Goal: Task Accomplishment & Management: Use online tool/utility

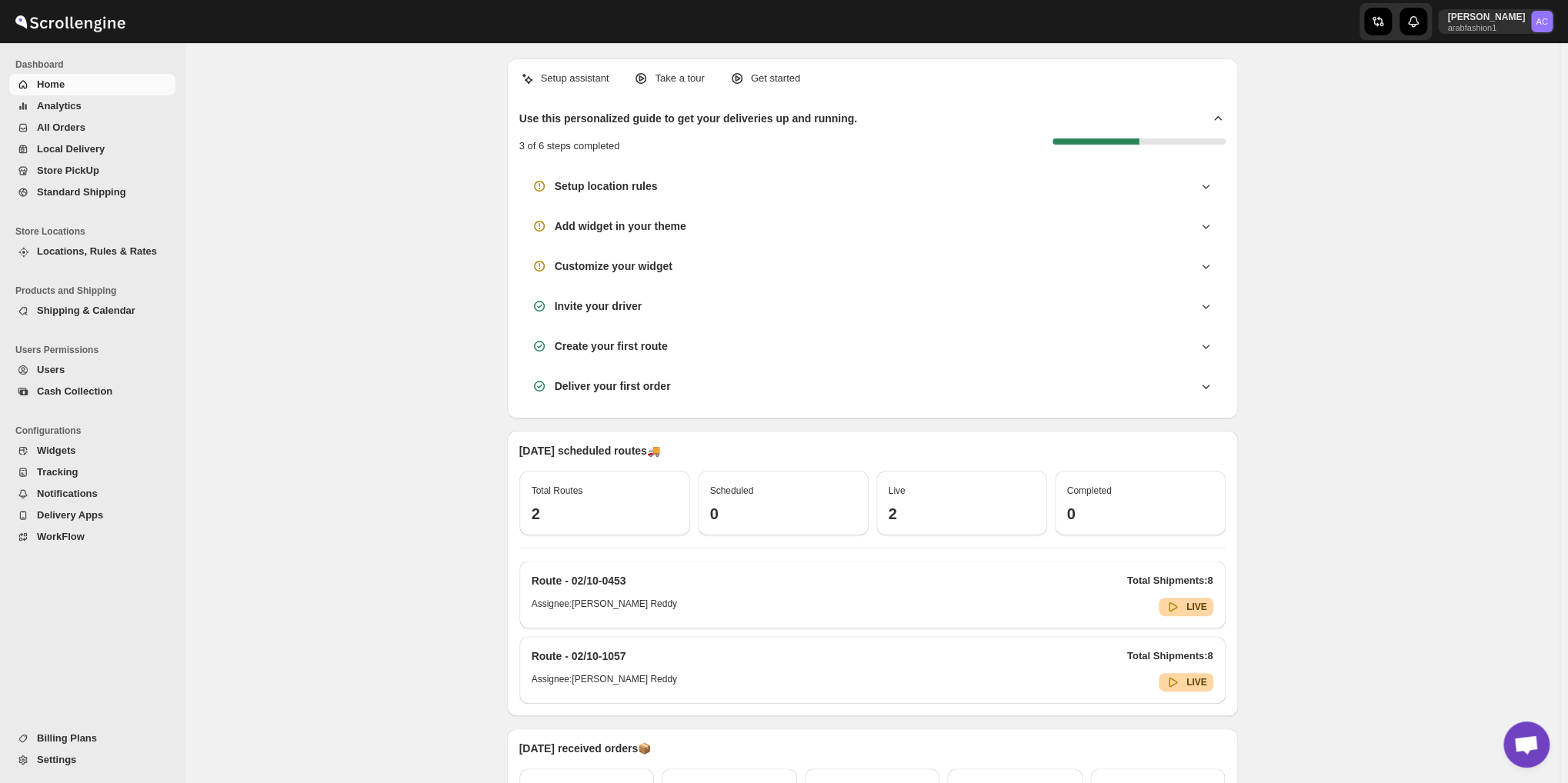
scroll to position [4984, 0]
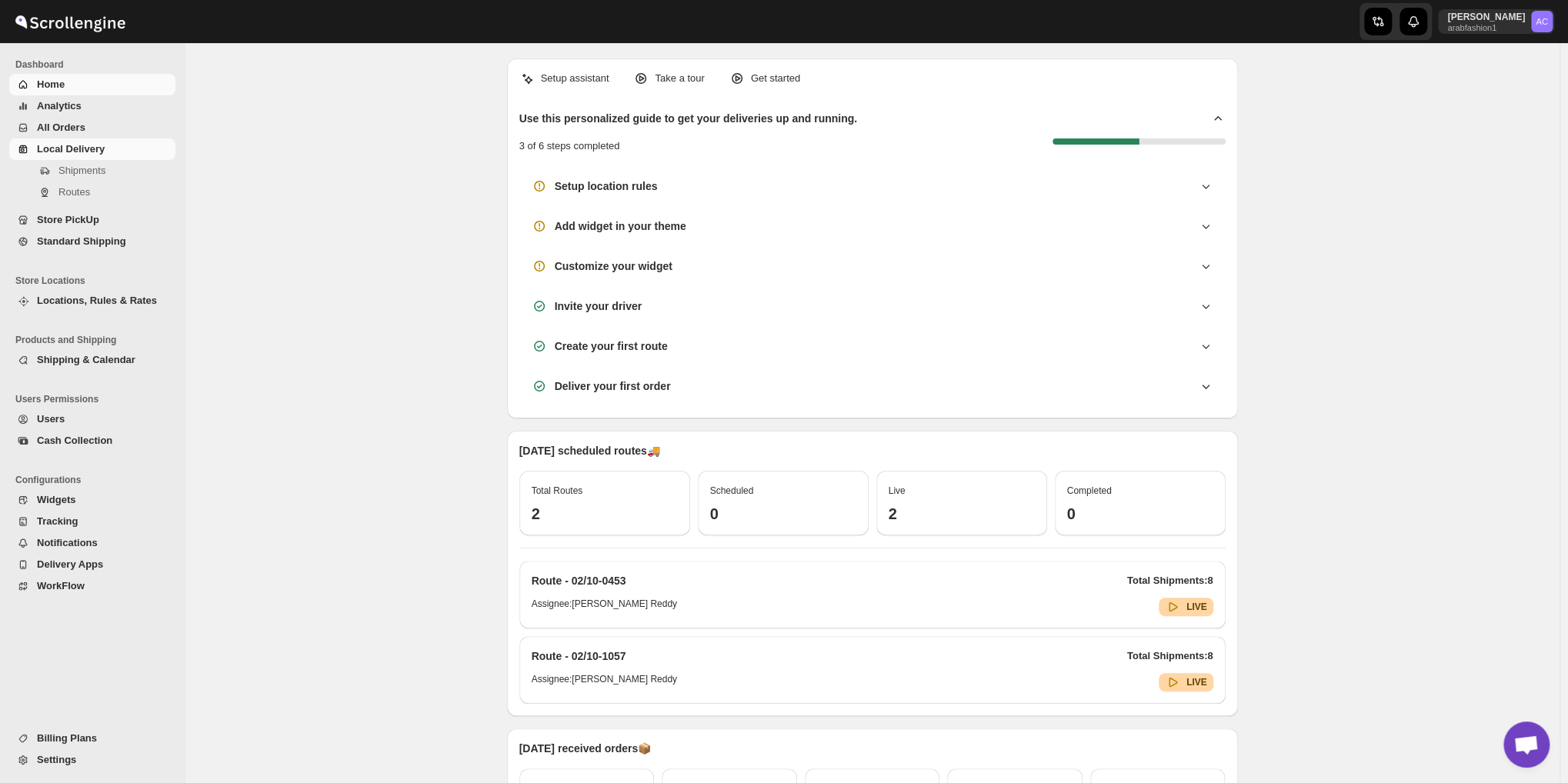
click at [95, 139] on link "Local Delivery" at bounding box center [92, 150] width 166 height 22
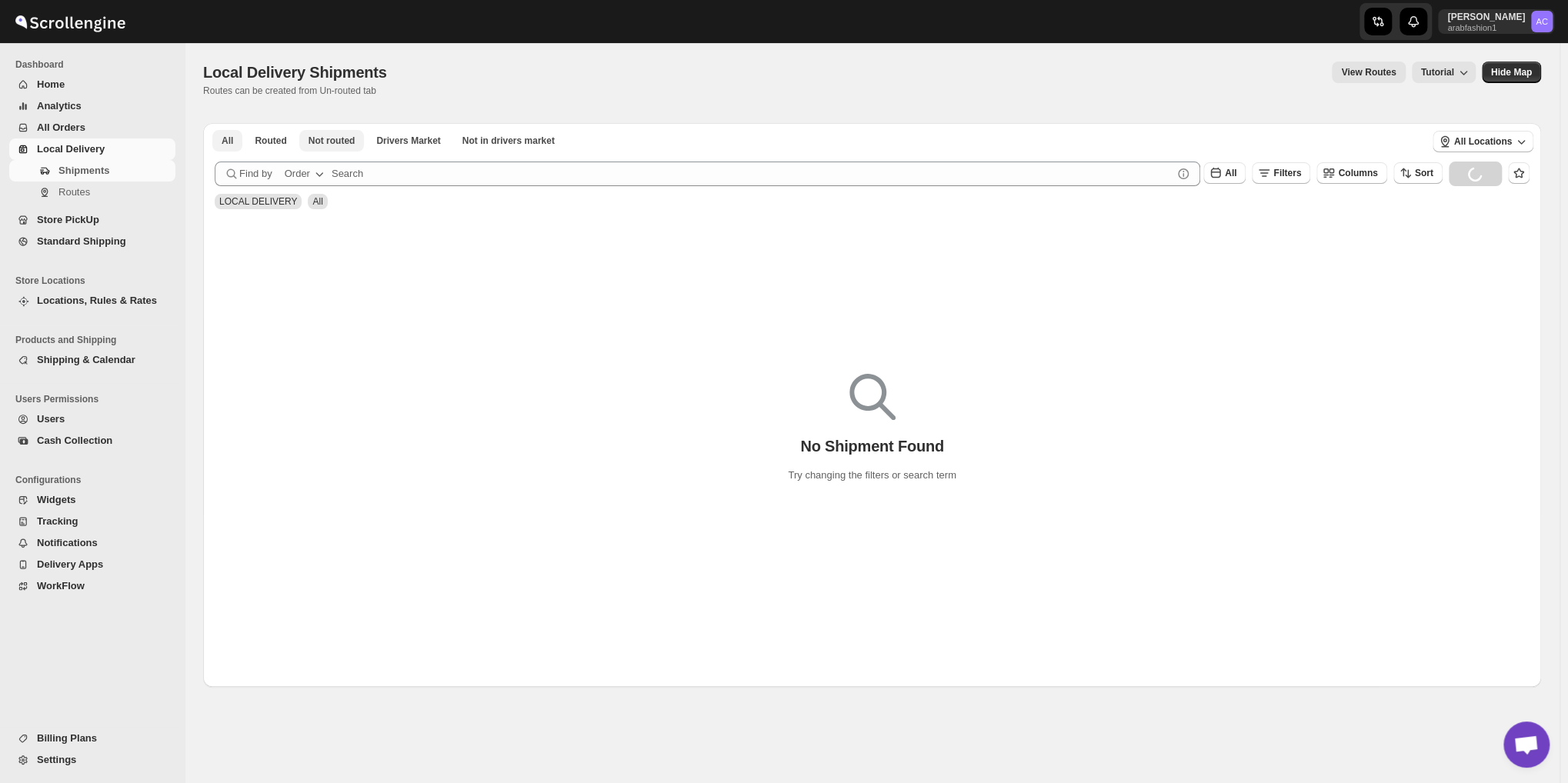
click at [318, 139] on span "Not routed" at bounding box center [332, 140] width 47 height 12
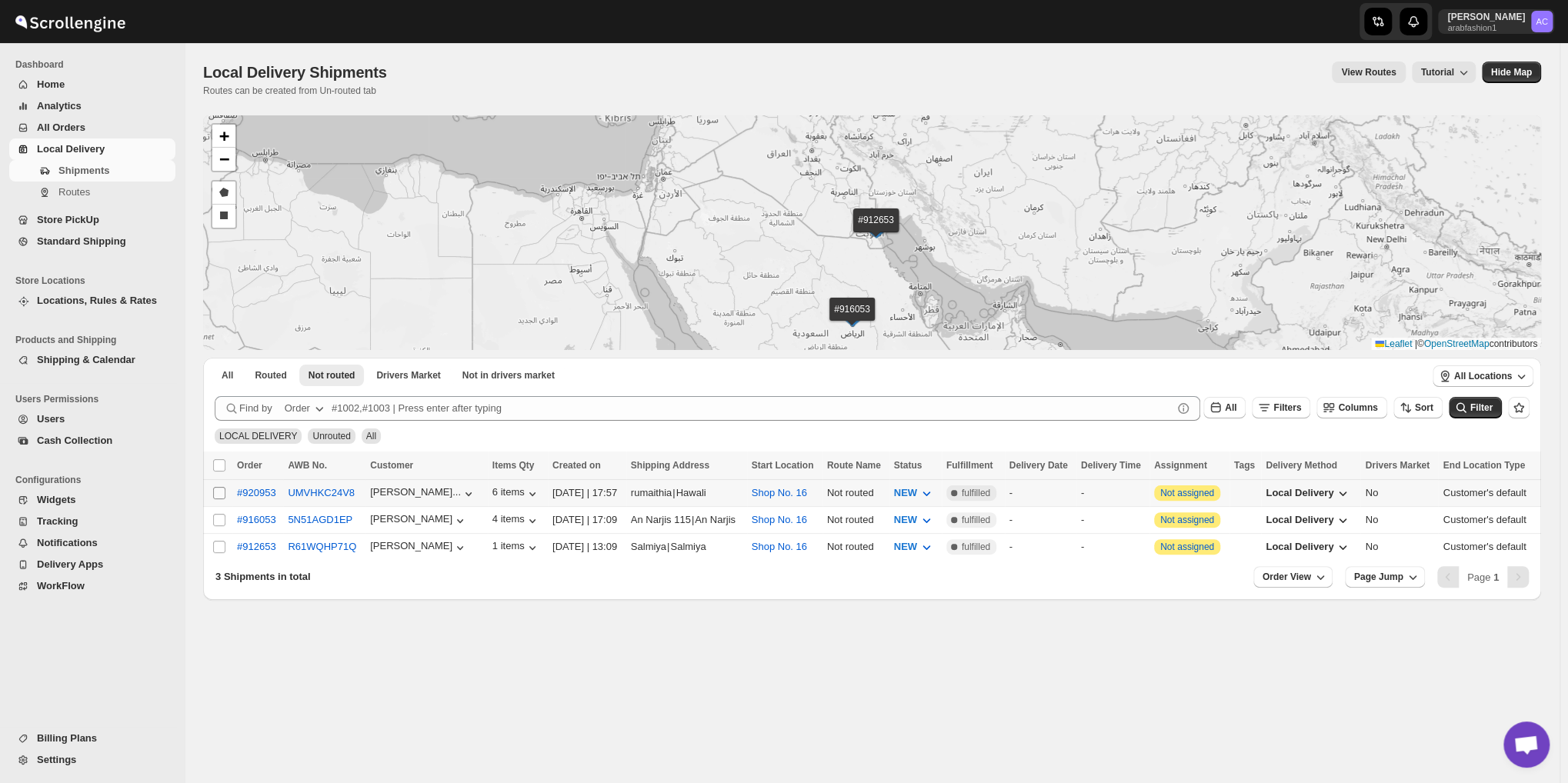
click at [220, 490] on input "Select shipment" at bounding box center [218, 492] width 12 height 12
checkbox input "true"
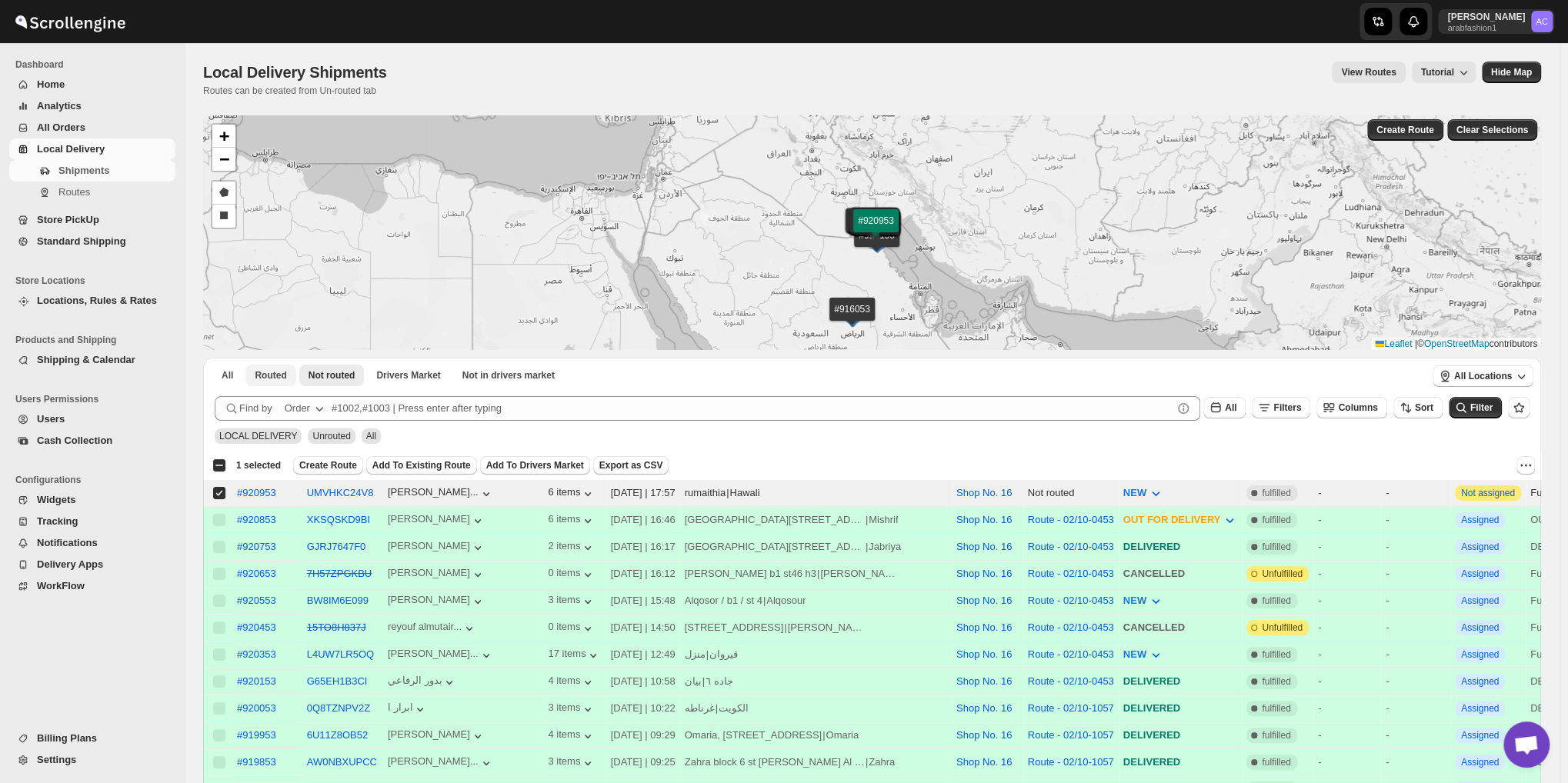
click at [259, 380] on span "Routed" at bounding box center [270, 375] width 32 height 12
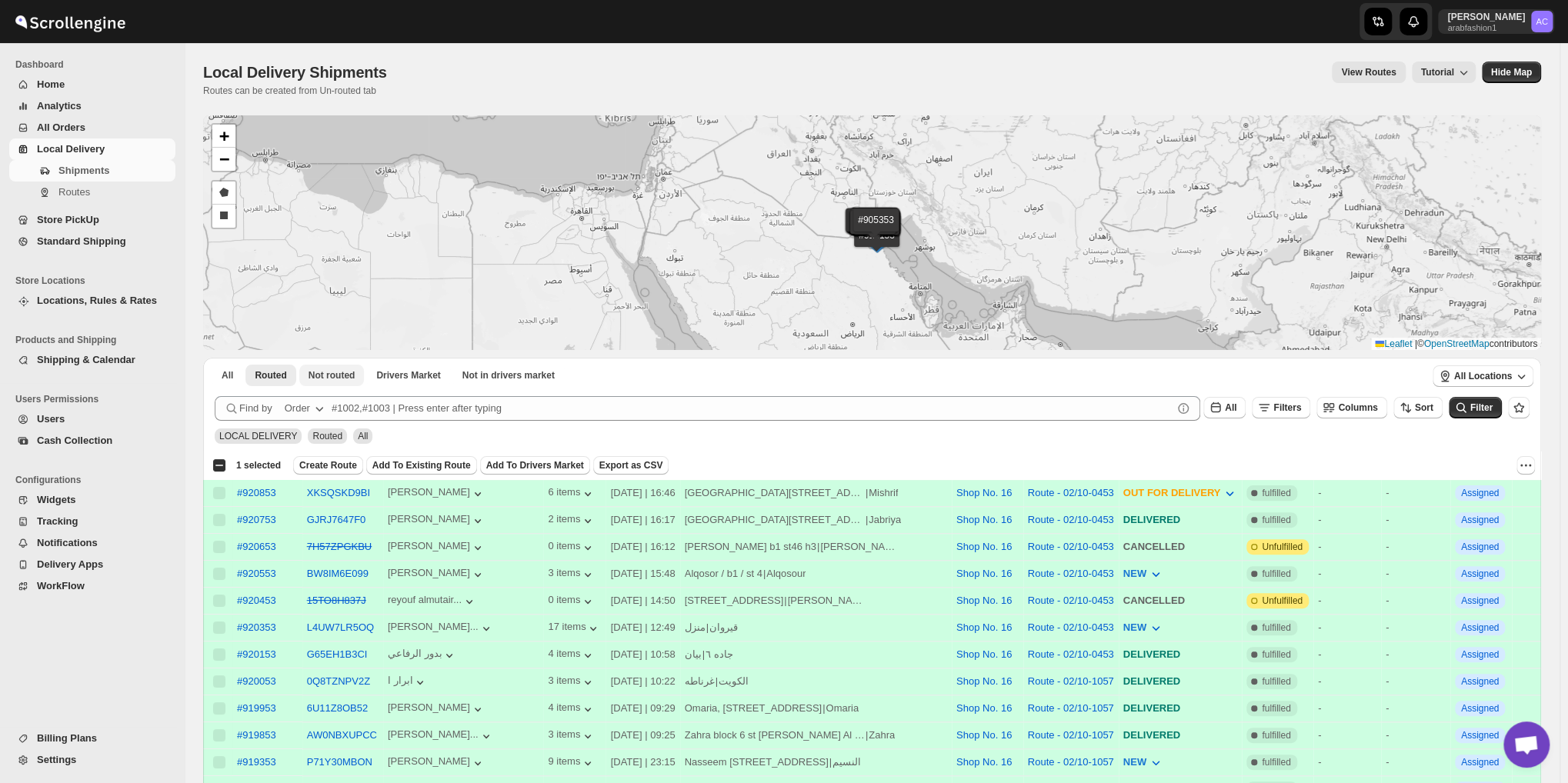
click at [326, 367] on button "Not routed" at bounding box center [333, 376] width 66 height 22
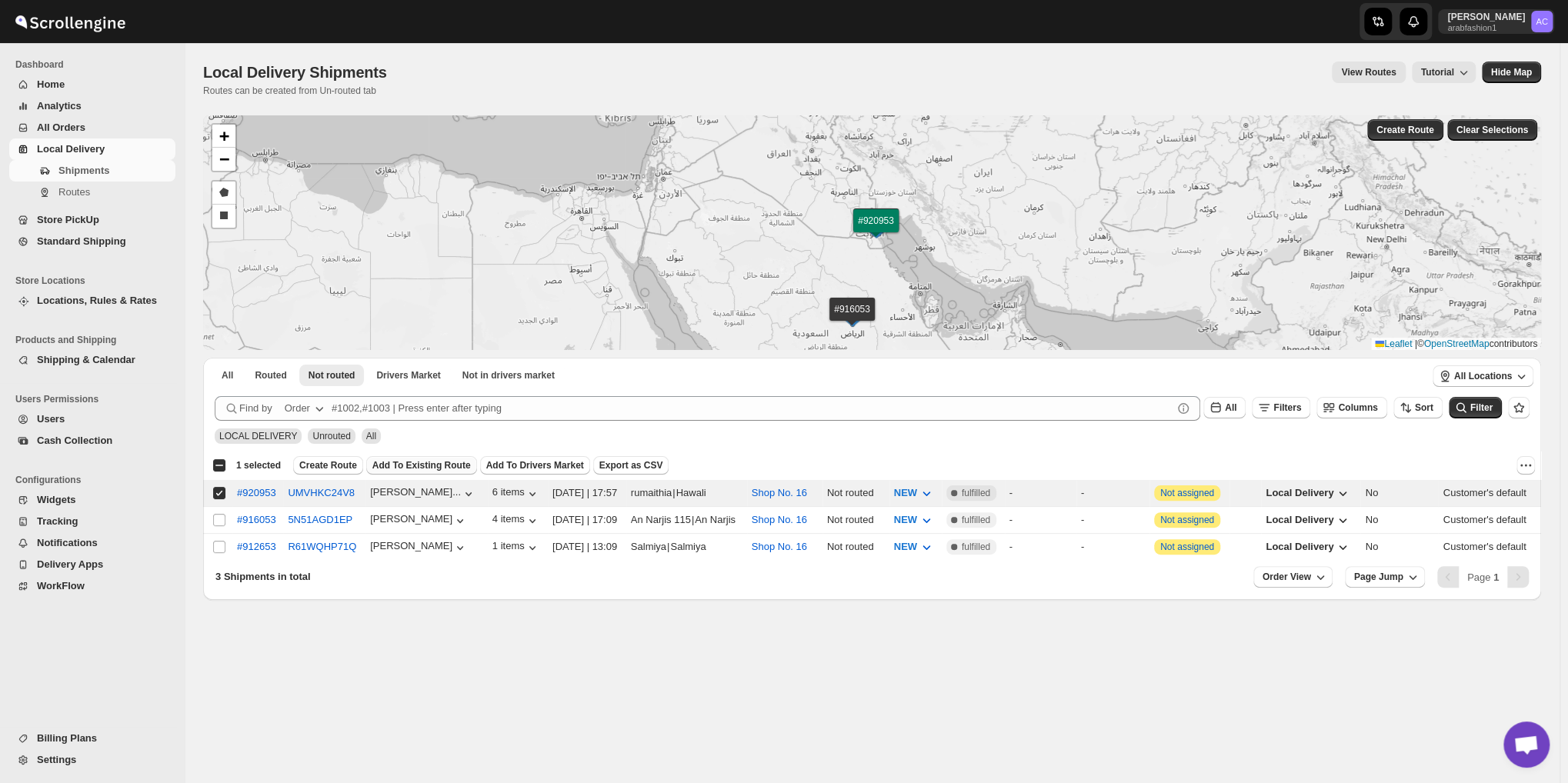
click at [400, 462] on span "Add To Existing Route" at bounding box center [422, 465] width 99 height 12
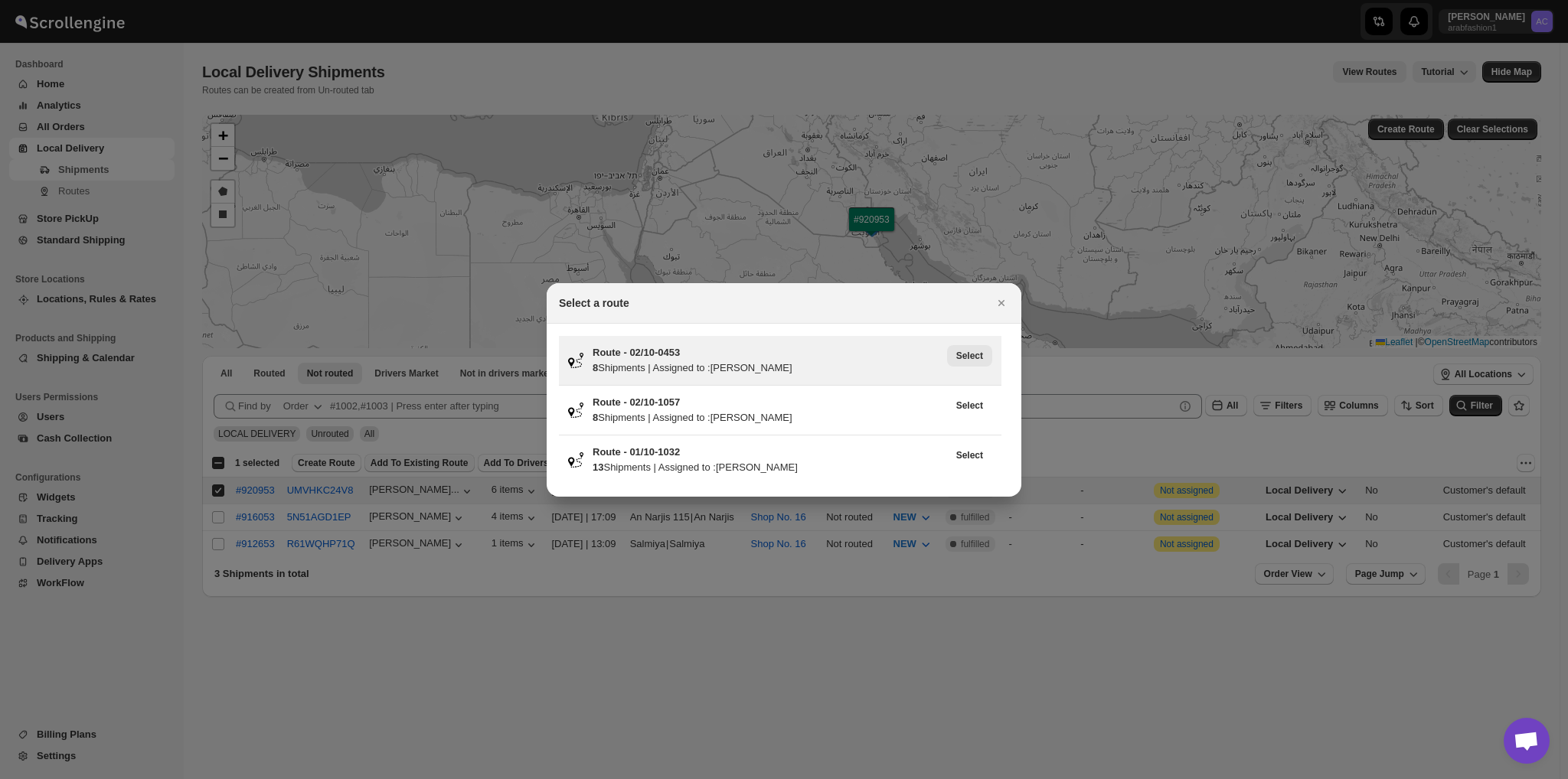
click at [974, 356] on span "Select" at bounding box center [969, 355] width 26 height 12
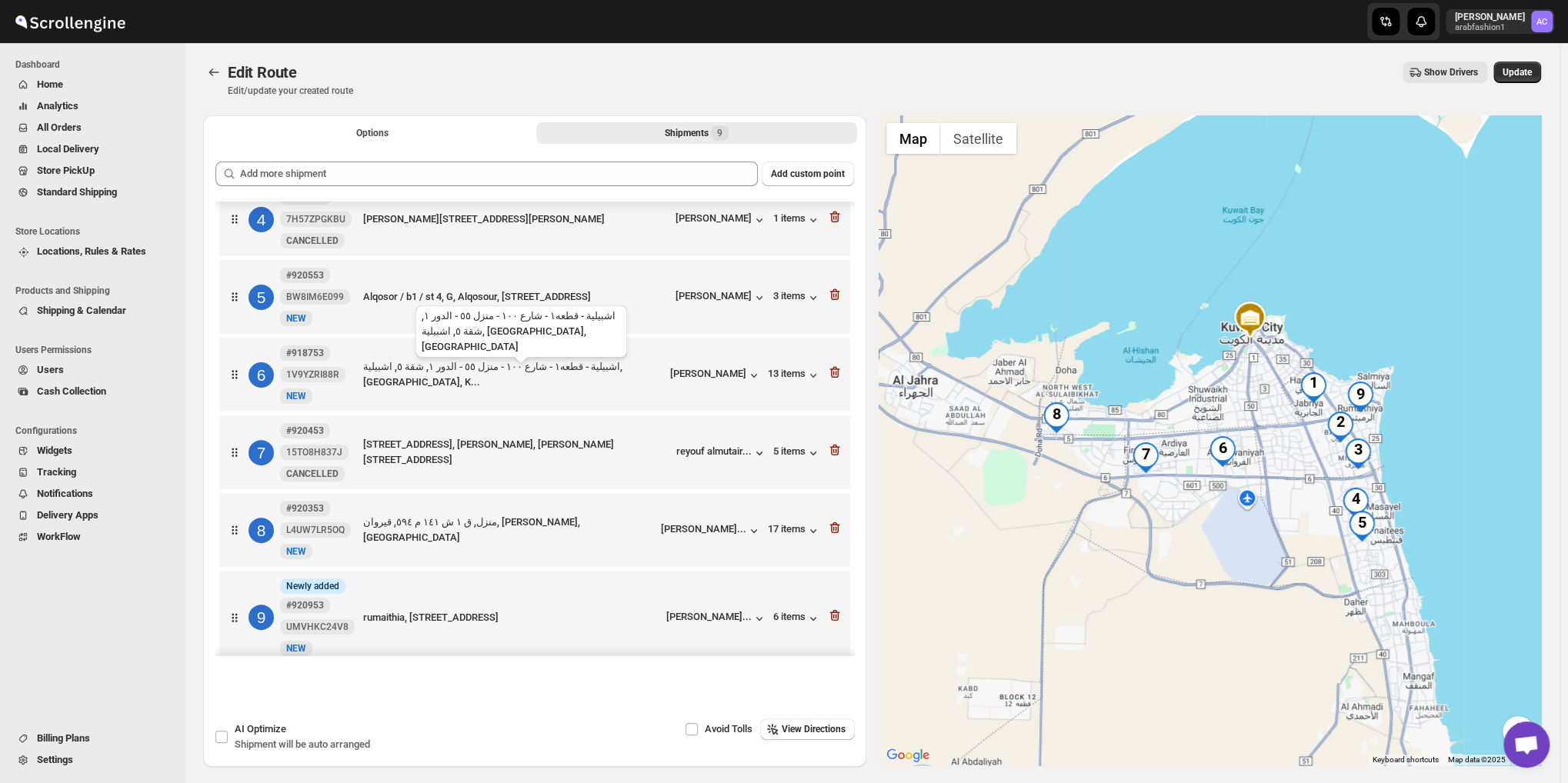
scroll to position [280, 0]
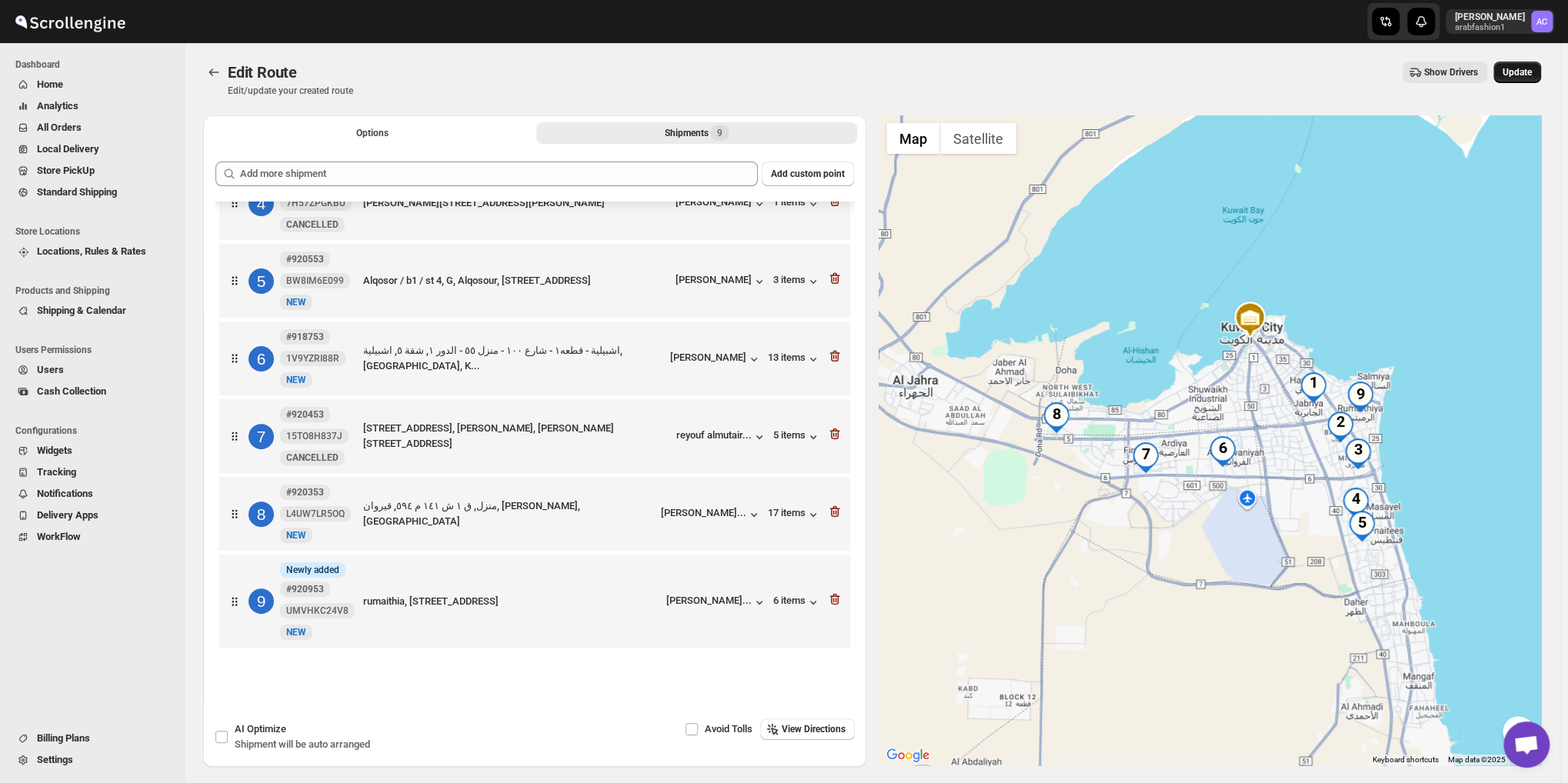
click at [1531, 66] on span "Update" at bounding box center [1518, 71] width 29 height 12
